Goal: Obtain resource: Obtain resource

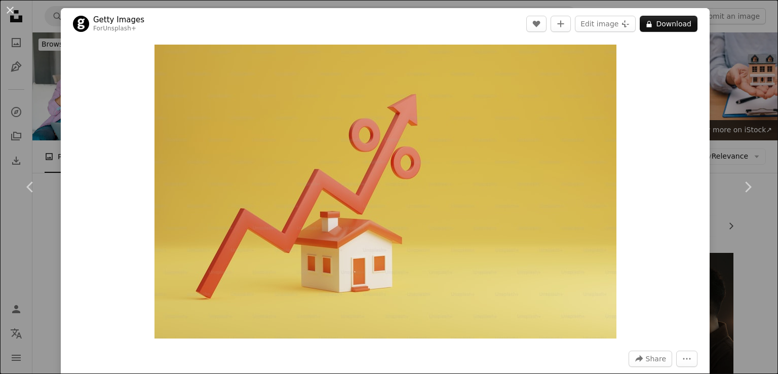
scroll to position [430, 0]
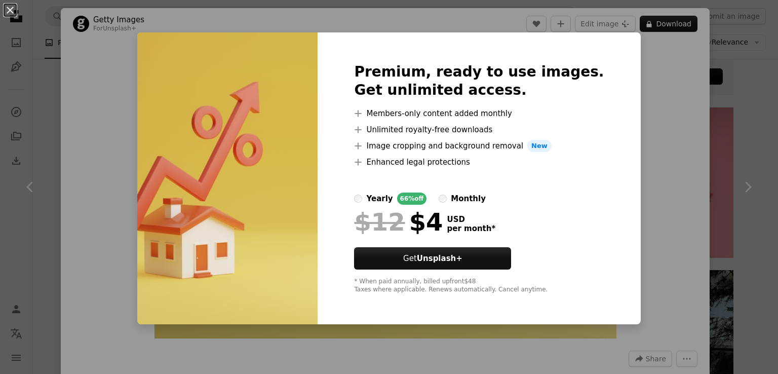
click at [625, 98] on div "An X shape Premium, ready to use images. Get unlimited access. A plus sign Memb…" at bounding box center [389, 187] width 778 height 374
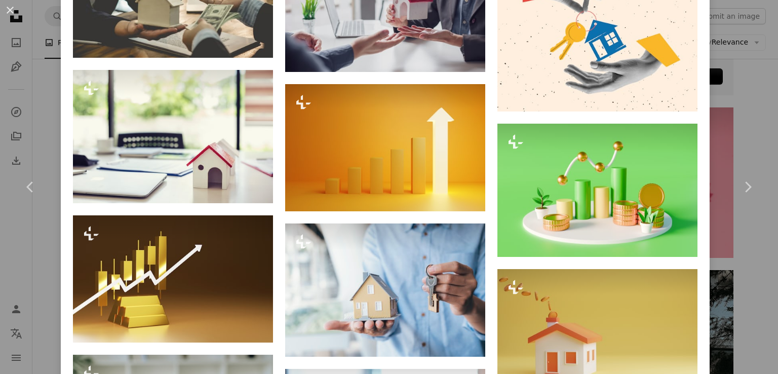
scroll to position [1722, 0]
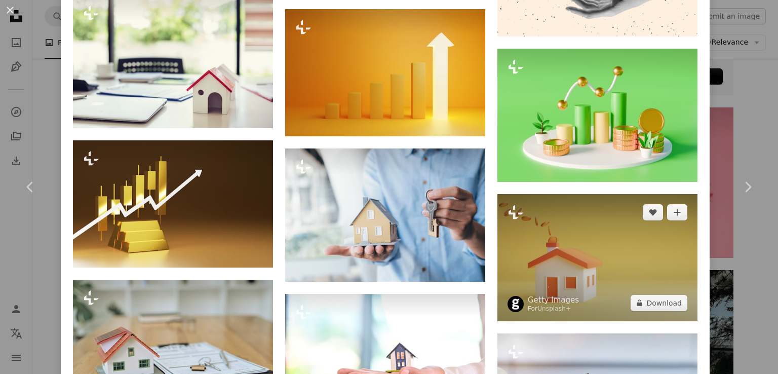
click at [587, 231] on img at bounding box center [597, 257] width 200 height 127
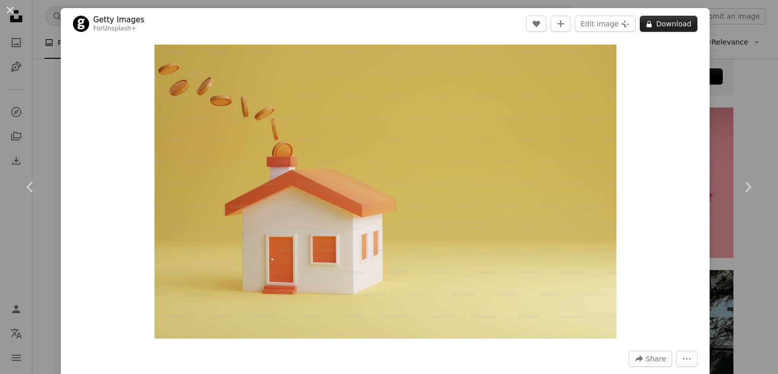
click at [657, 27] on button "A lock Download" at bounding box center [669, 24] width 58 height 16
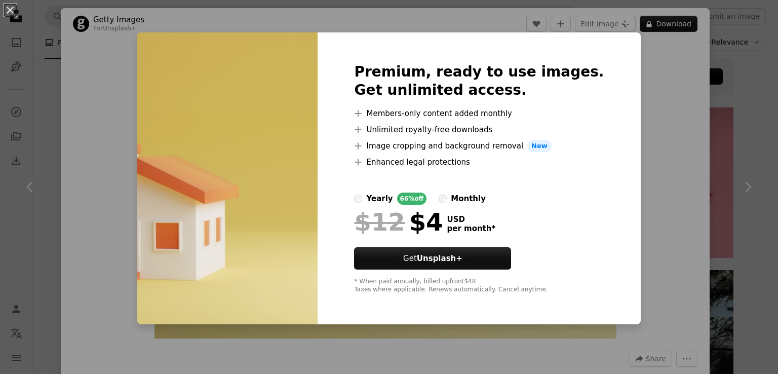
click at [650, 116] on div "An X shape Premium, ready to use images. Get unlimited access. A plus sign Memb…" at bounding box center [389, 187] width 778 height 374
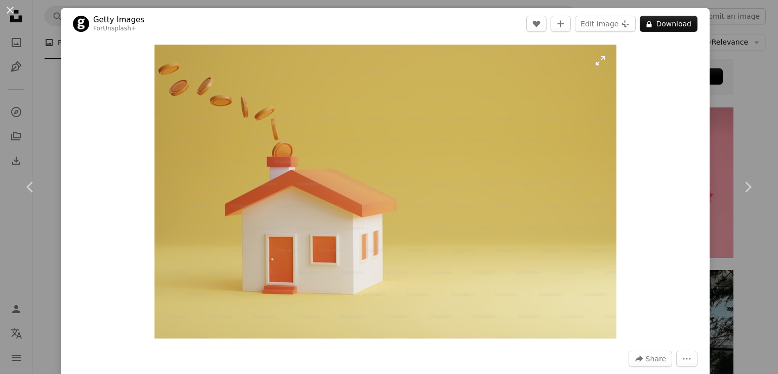
click at [476, 103] on img "Zoom in on this image" at bounding box center [385, 192] width 462 height 294
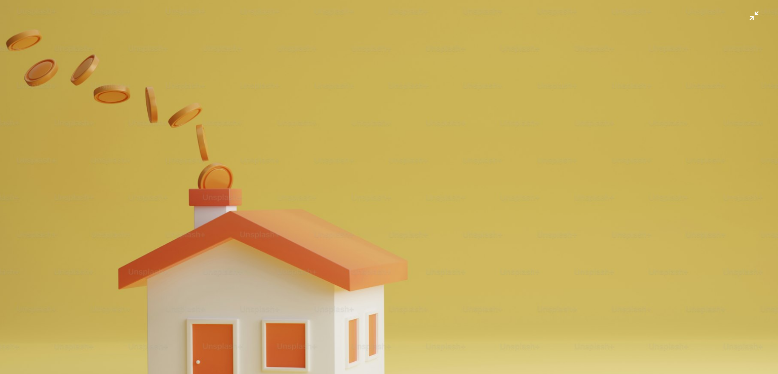
click at [497, 147] on img "Zoom out on this image" at bounding box center [388, 247] width 779 height 496
